Goal: Information Seeking & Learning: Find specific page/section

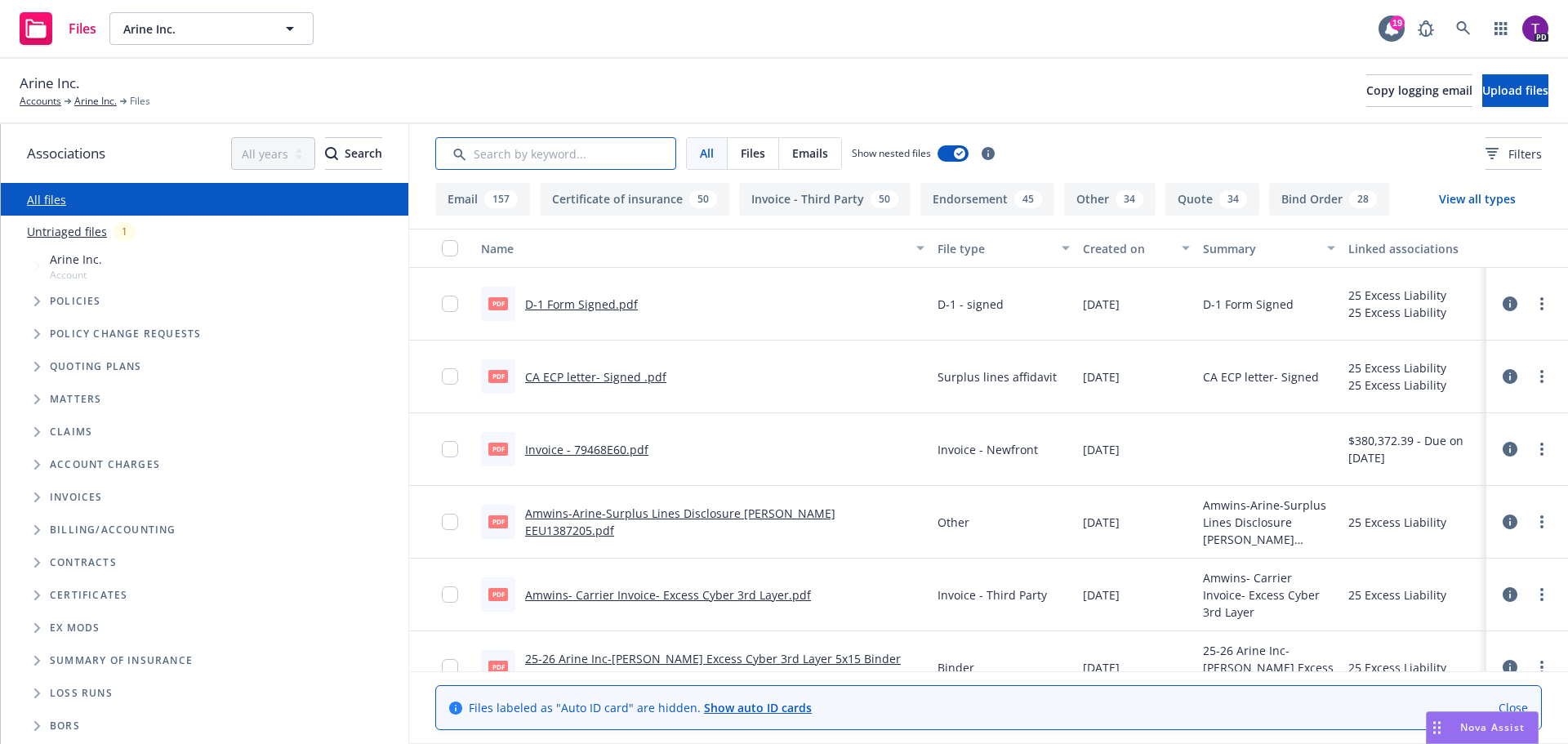
click at [607, 163] on input "Search by keyword..." at bounding box center [556, 153] width 241 height 33
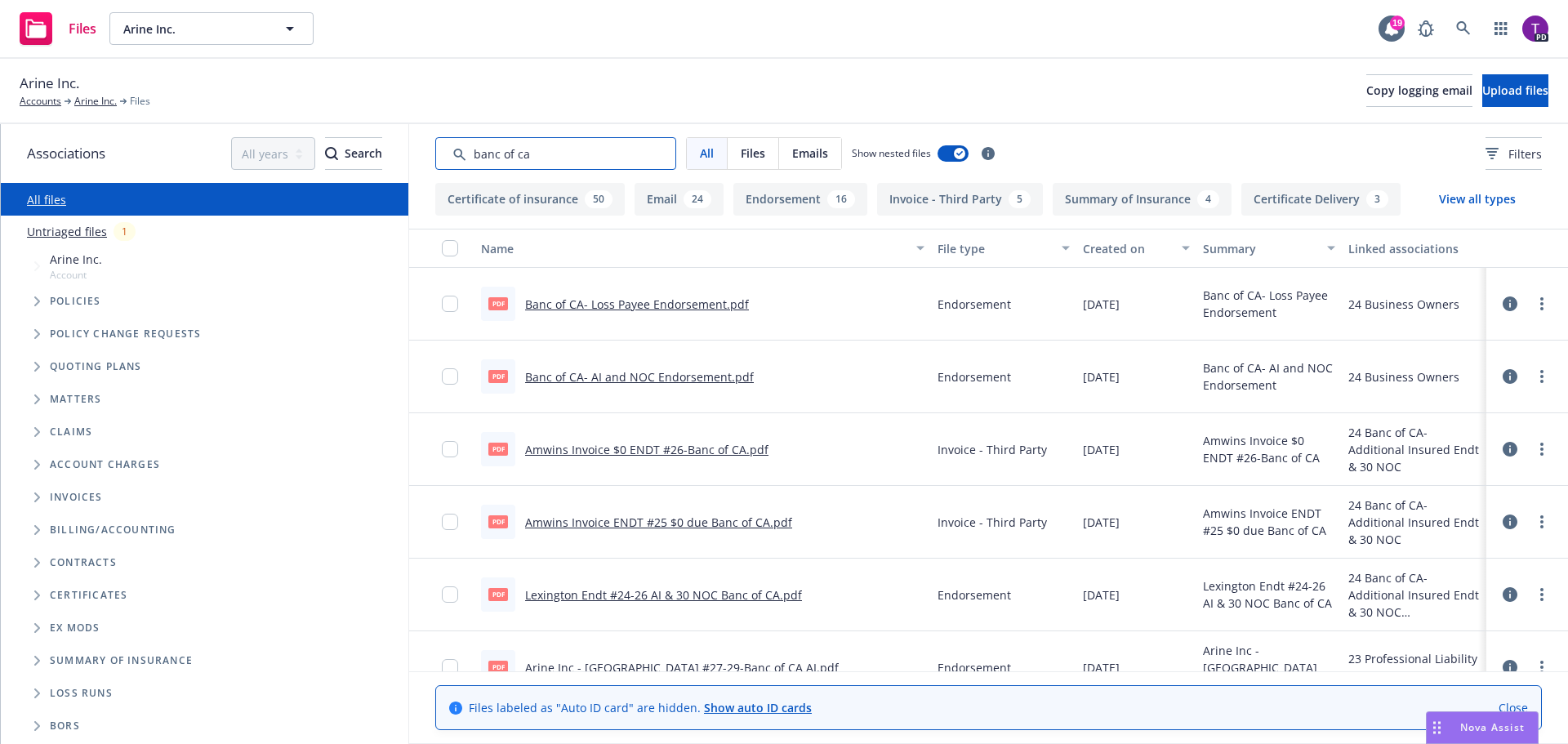
type input "banc of ca"
click at [718, 300] on link "Banc of CA- Loss Payee Endorsement.pdf" at bounding box center [636, 304] width 224 height 16
click at [695, 374] on link "Banc of CA- AI and NOC Endorsement.pdf" at bounding box center [639, 377] width 229 height 16
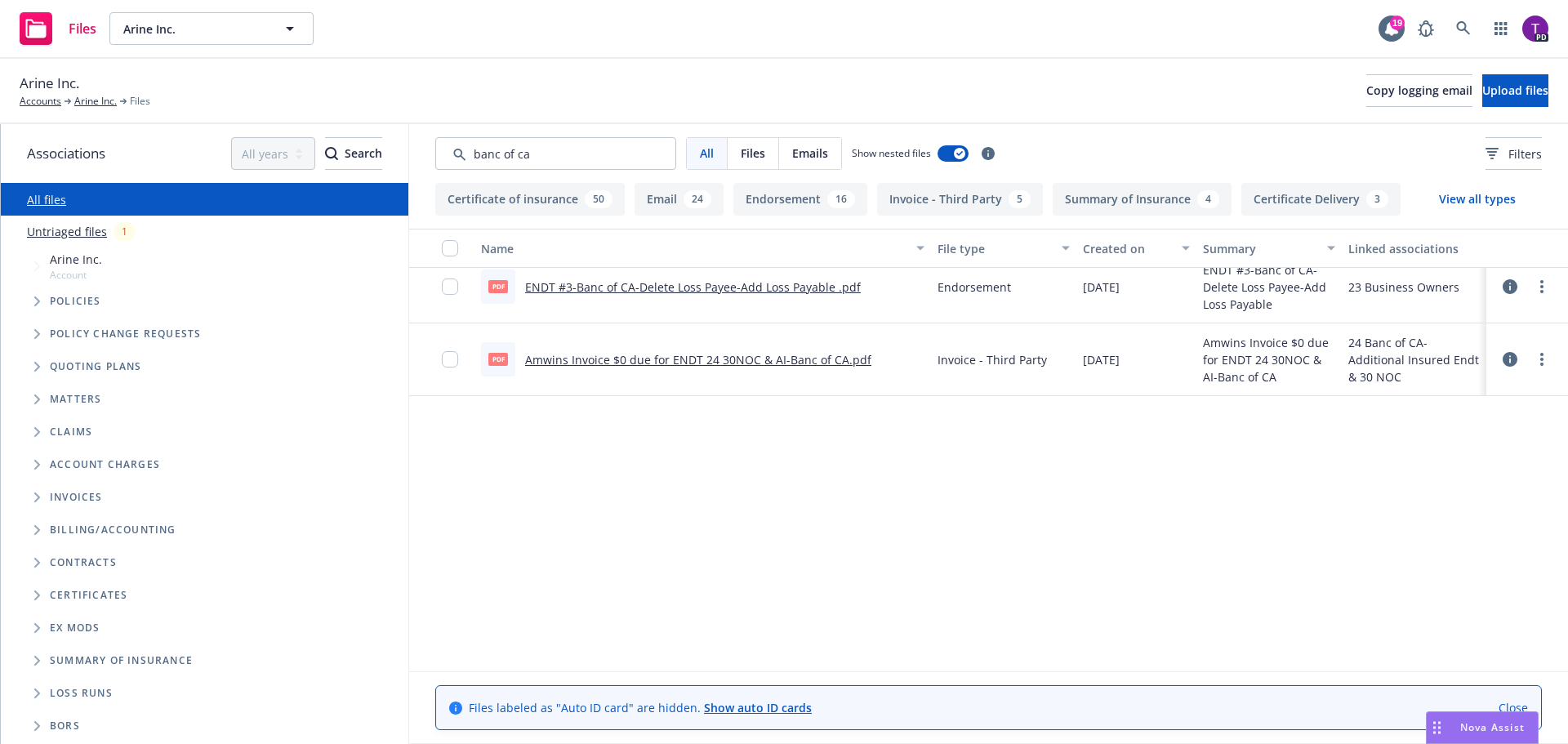
scroll to position [490, 0]
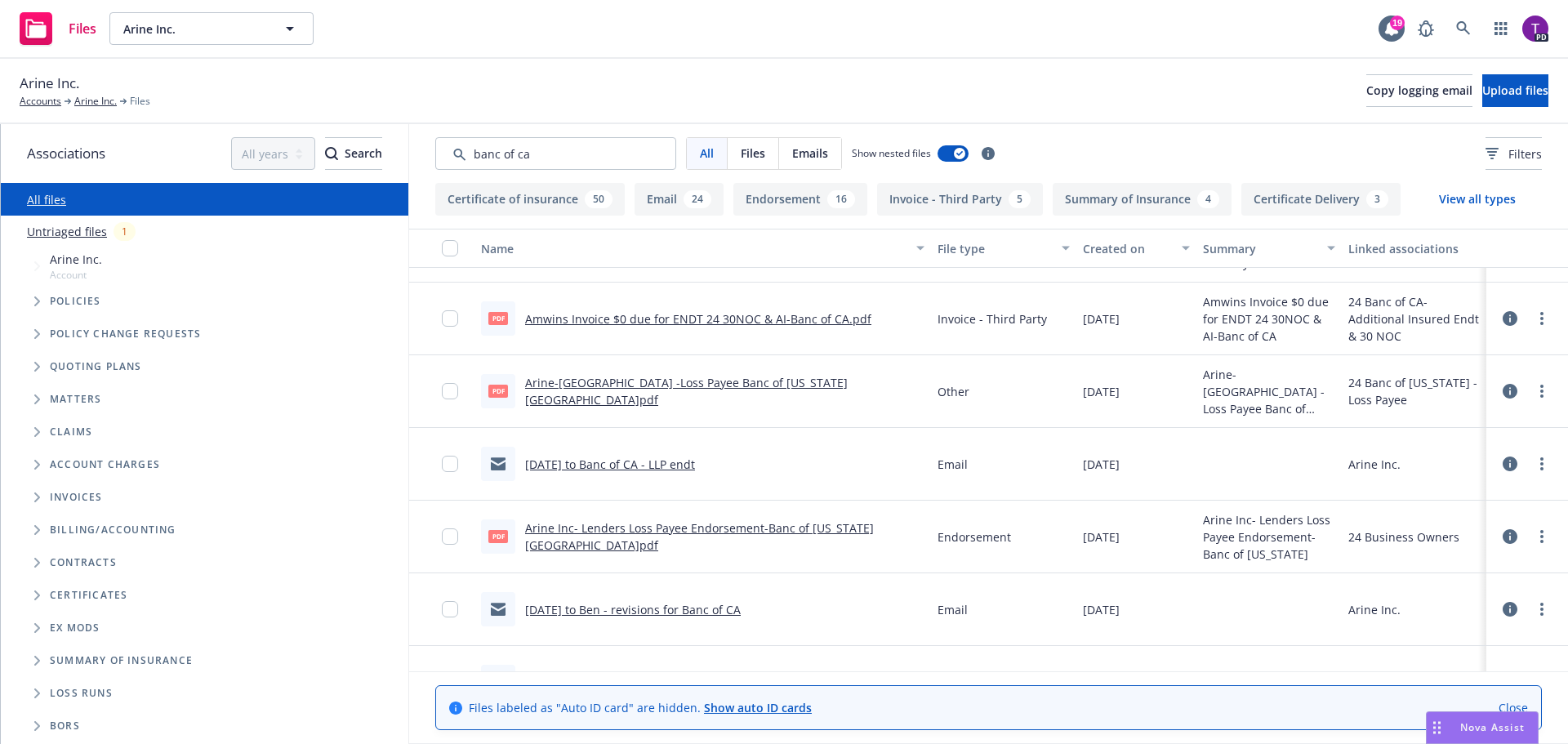
click at [667, 466] on link "[DATE] to Banc of CA - LLP endt" at bounding box center [610, 465] width 170 height 16
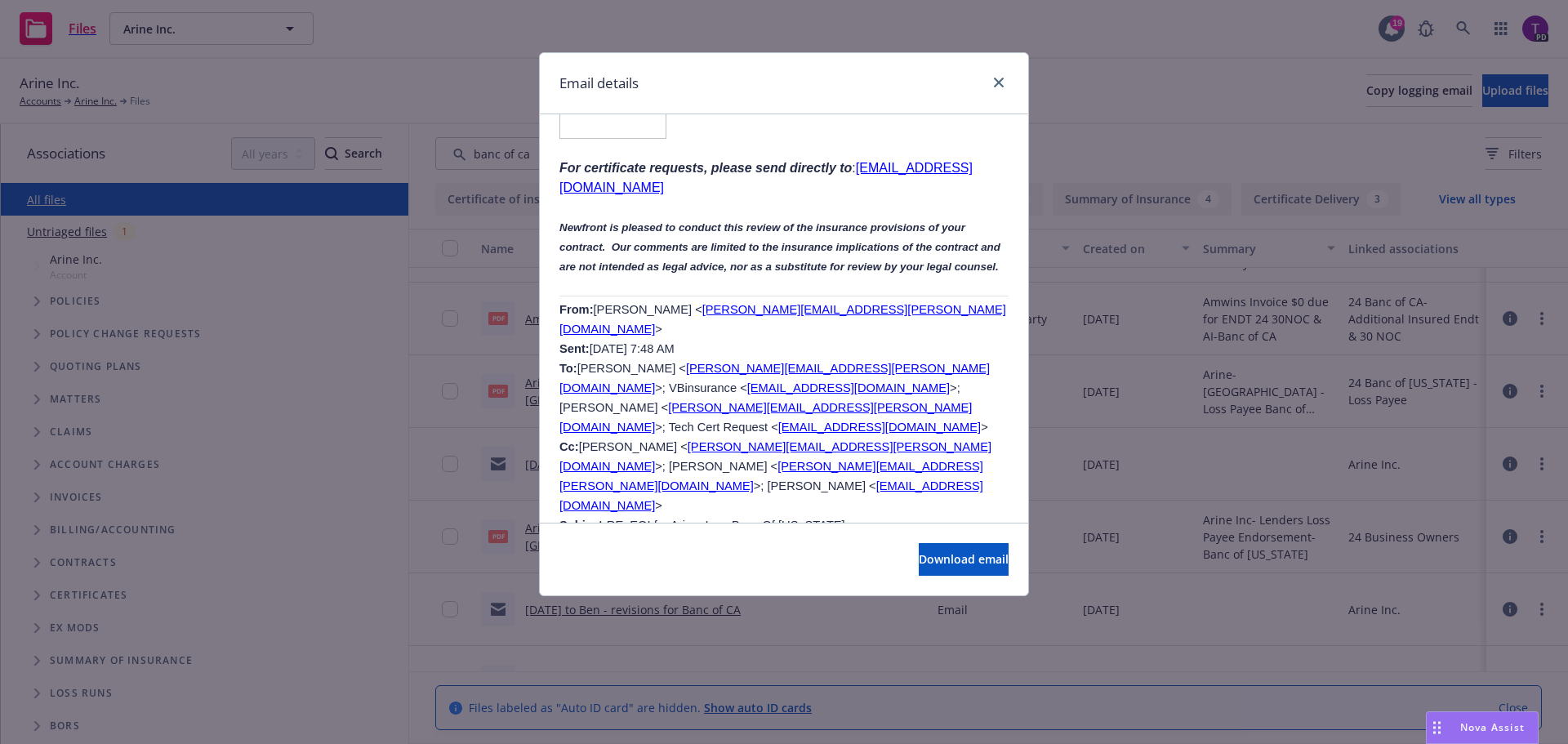
scroll to position [980, 0]
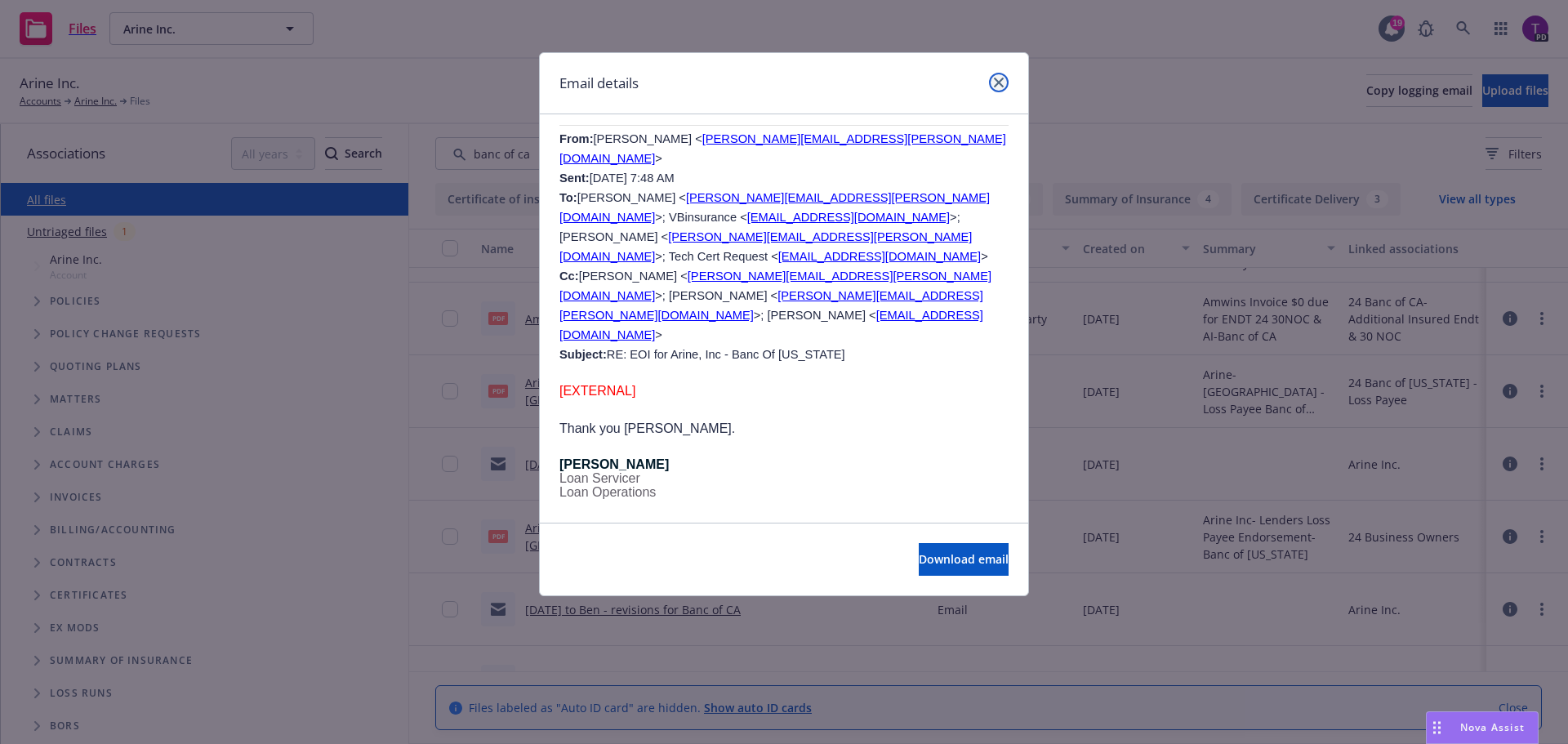
click at [1000, 83] on icon "close" at bounding box center [999, 82] width 10 height 10
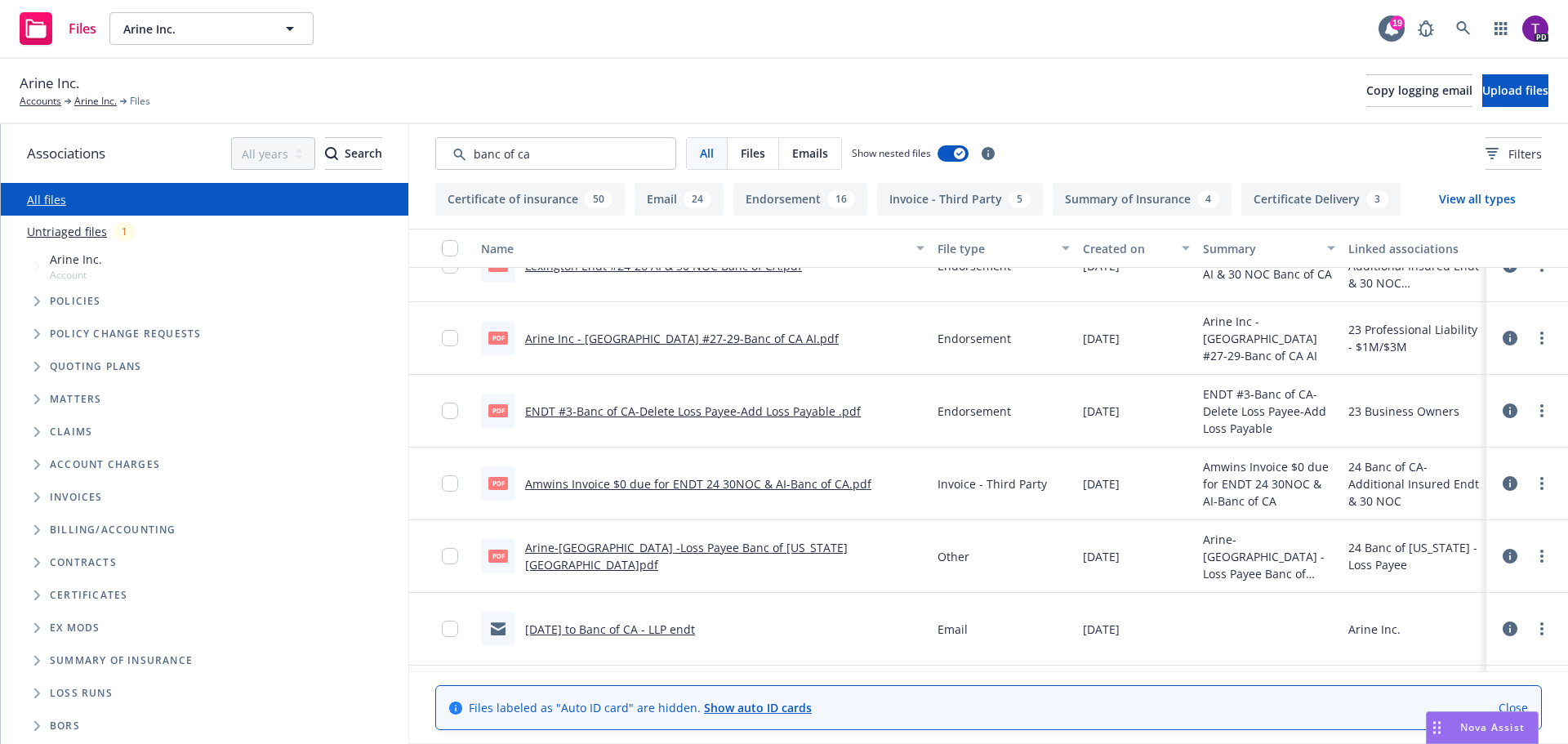
scroll to position [490, 0]
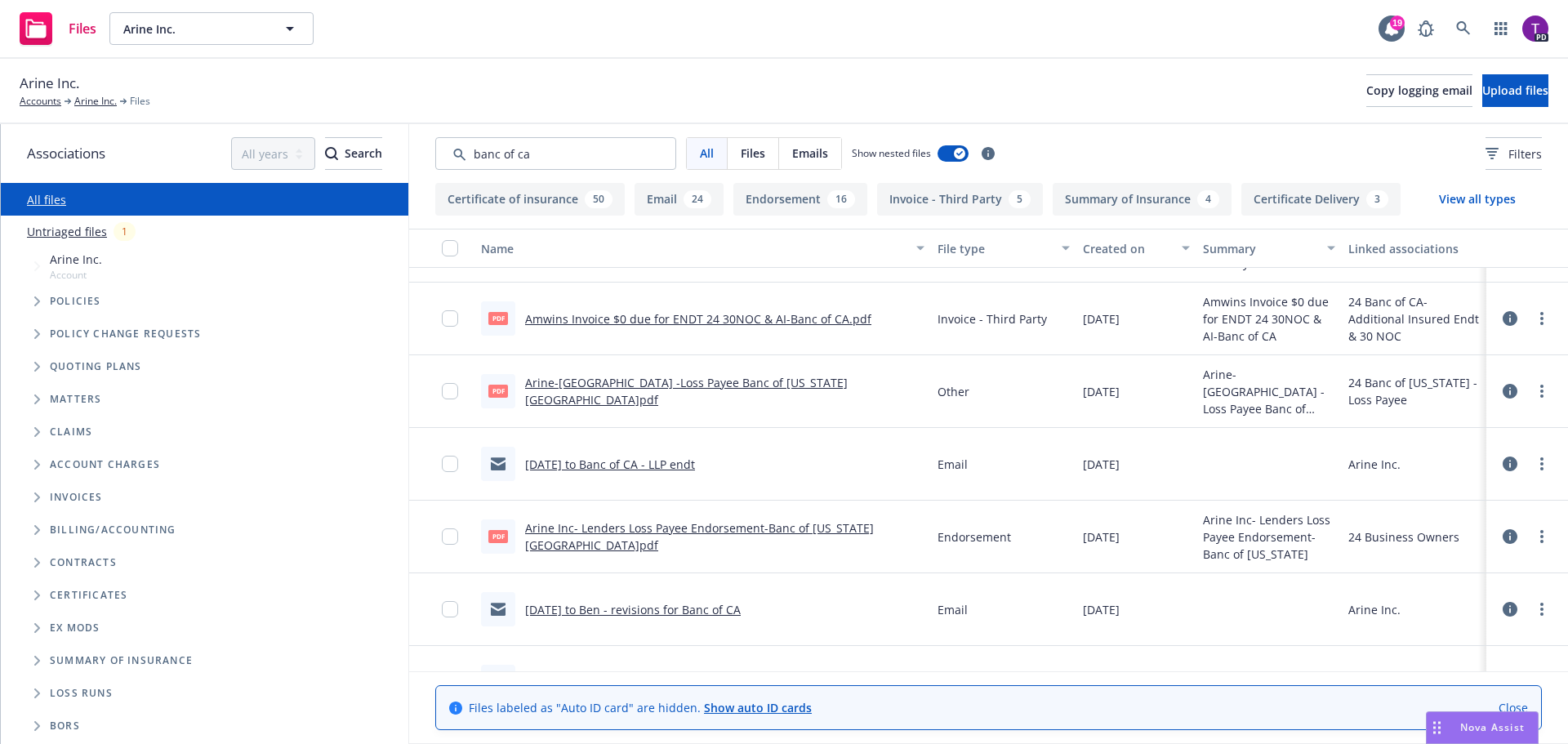
click at [755, 534] on link "Arine Inc- Lenders Loss Payee Endorsement-Banc of [US_STATE][GEOGRAPHIC_DATA]pdf" at bounding box center [699, 536] width 349 height 33
